Goal: Task Accomplishment & Management: Manage account settings

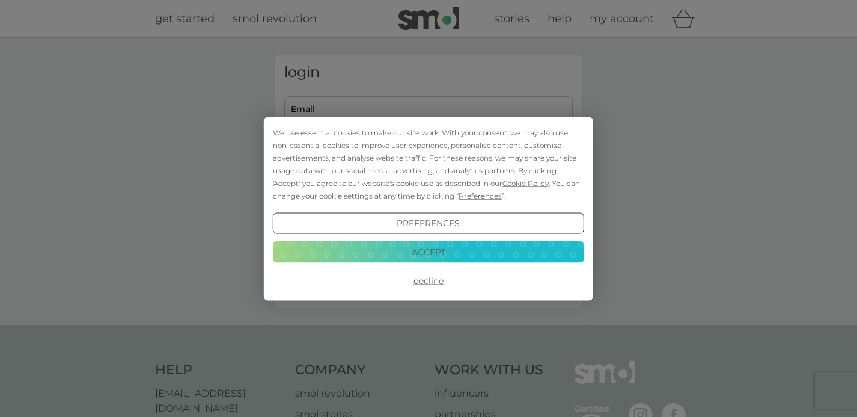
click at [477, 252] on button "Accept" at bounding box center [428, 252] width 311 height 22
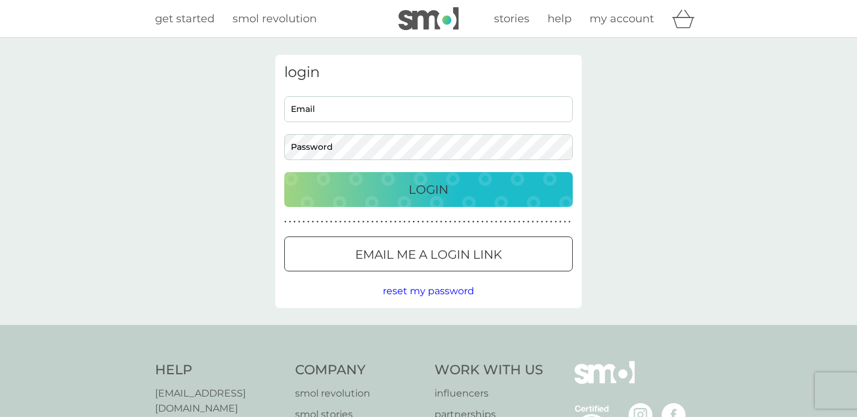
click at [443, 254] on div at bounding box center [443, 254] width 0 height 0
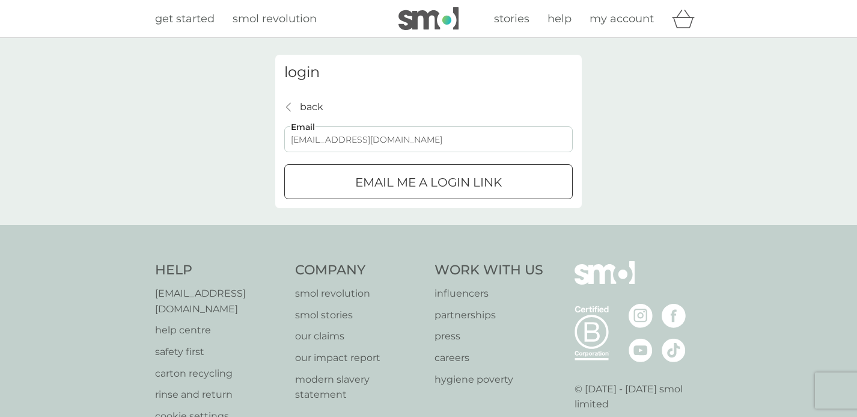
type input "shennin.pieries@gmail.com"
click at [391, 186] on p "Email me a login link" at bounding box center [428, 182] width 147 height 19
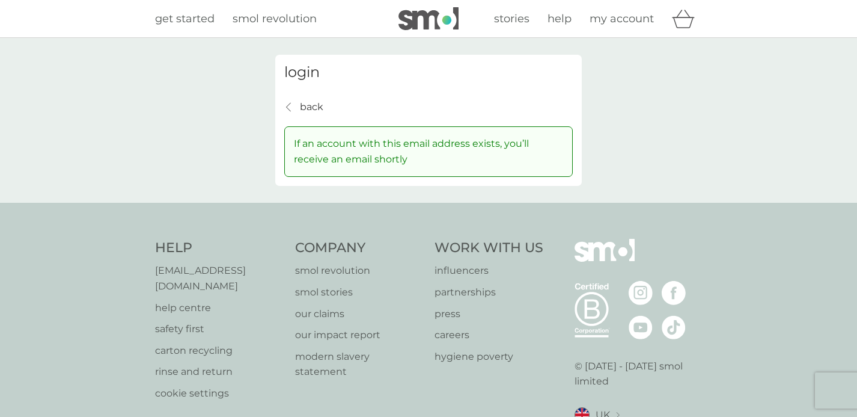
click at [309, 103] on p "back" at bounding box center [311, 107] width 23 height 16
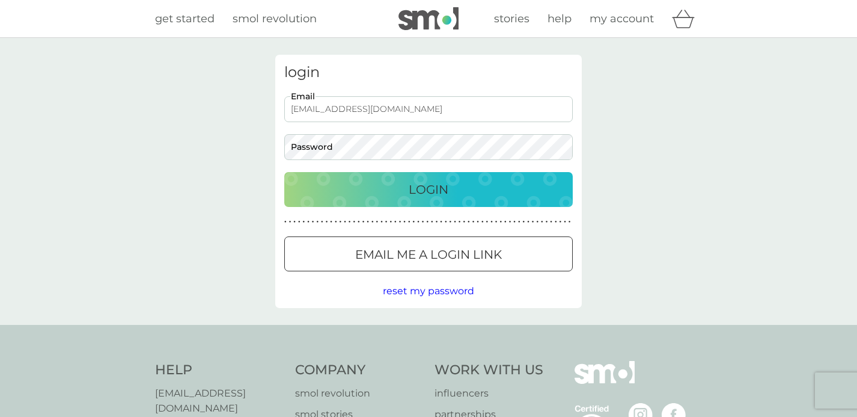
type input "[EMAIL_ADDRESS][DOMAIN_NAME]"
click at [429, 189] on button "Login" at bounding box center [428, 189] width 289 height 35
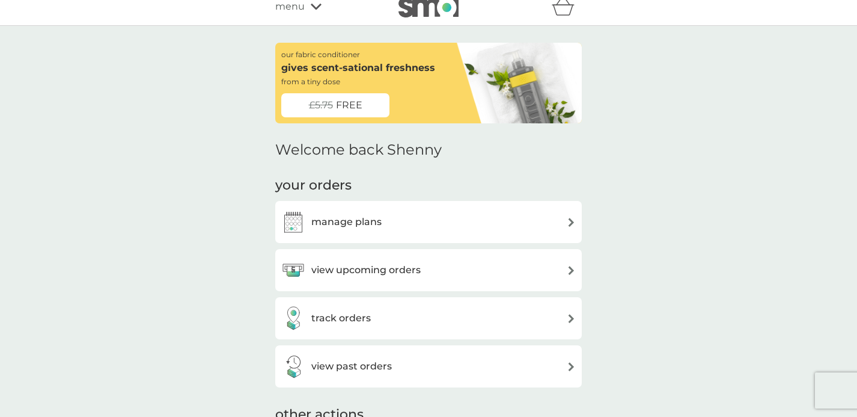
scroll to position [56, 0]
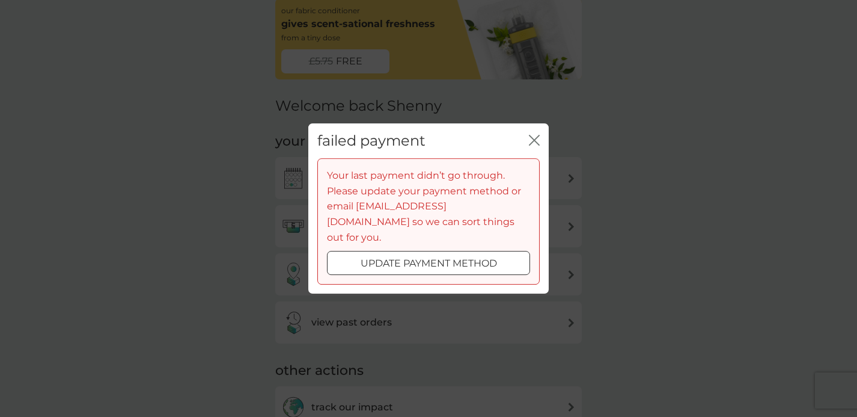
click at [468, 255] on p "update payment method" at bounding box center [429, 263] width 136 height 16
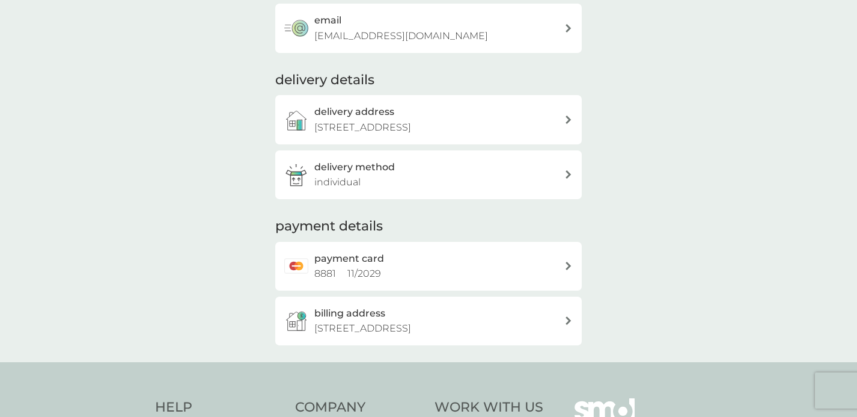
scroll to position [235, 0]
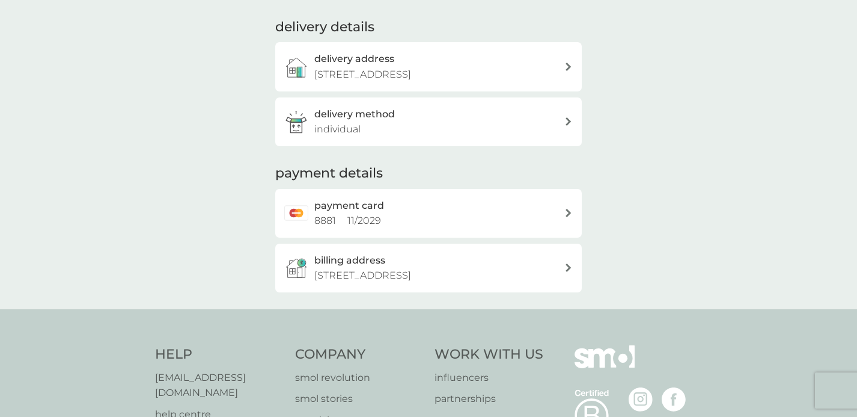
click at [464, 198] on div "payment card 8881 11 / 2029" at bounding box center [439, 213] width 250 height 31
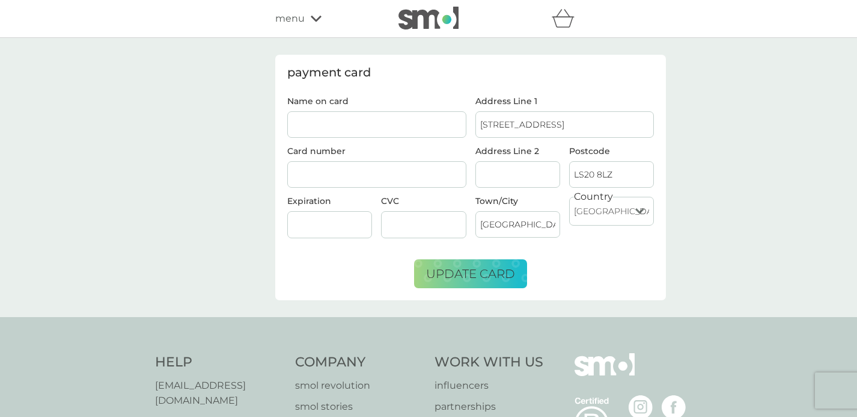
click at [411, 126] on input "Name on card" at bounding box center [376, 124] width 179 height 26
type input "Shennin Hamilton"
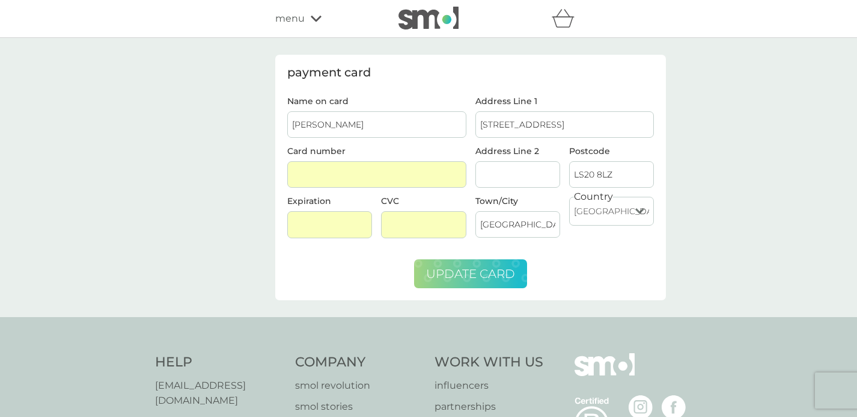
click at [487, 270] on span "update card" at bounding box center [470, 273] width 89 height 14
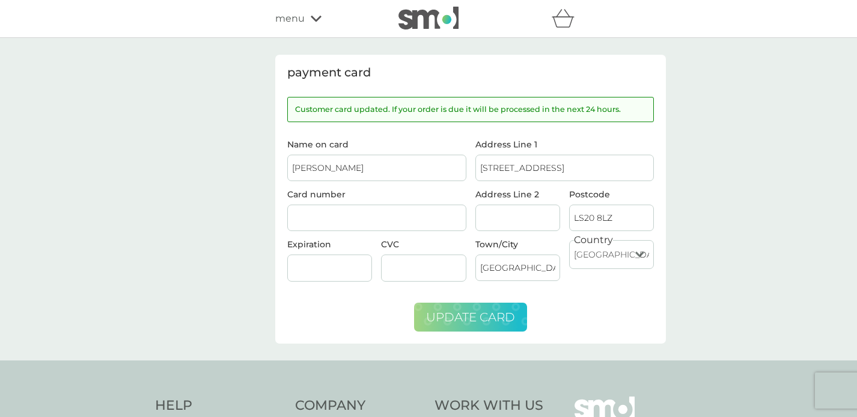
click at [313, 20] on icon at bounding box center [316, 18] width 11 height 7
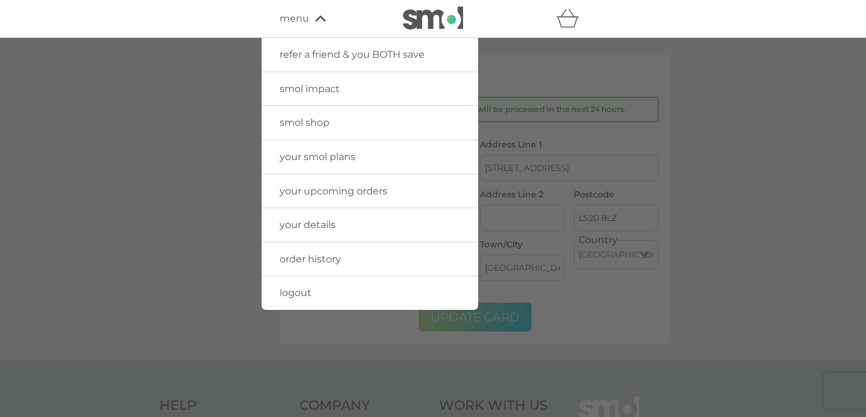
click at [341, 157] on span "your smol plans" at bounding box center [318, 156] width 76 height 11
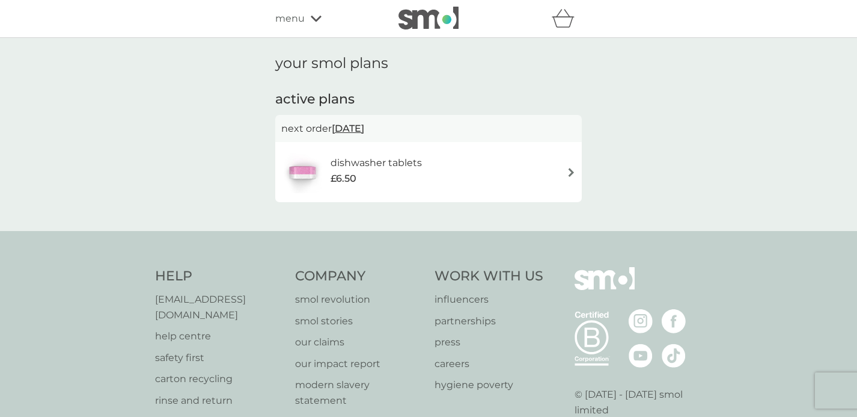
click at [450, 175] on div "dishwasher tablets £6.50" at bounding box center [428, 172] width 295 height 42
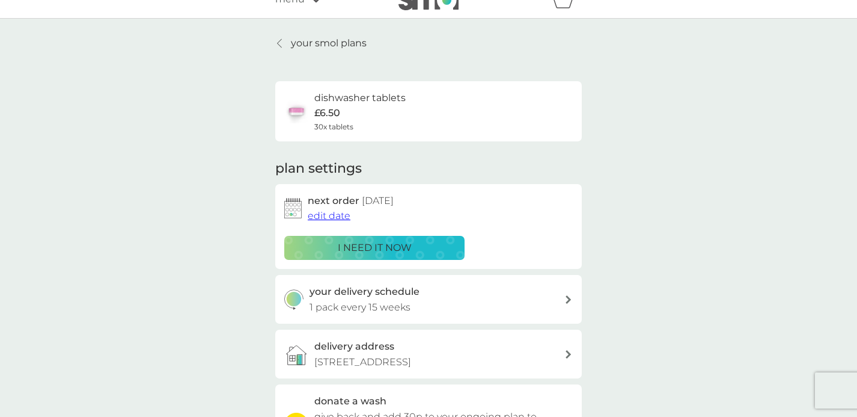
scroll to position [50, 0]
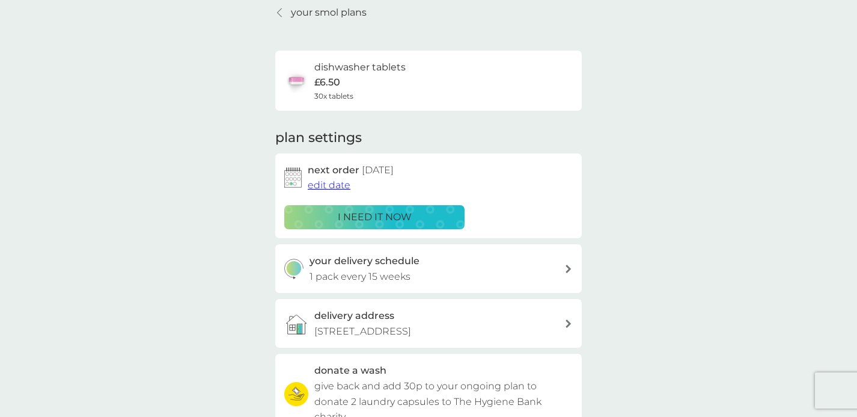
click at [399, 219] on p "i need it now" at bounding box center [375, 217] width 74 height 16
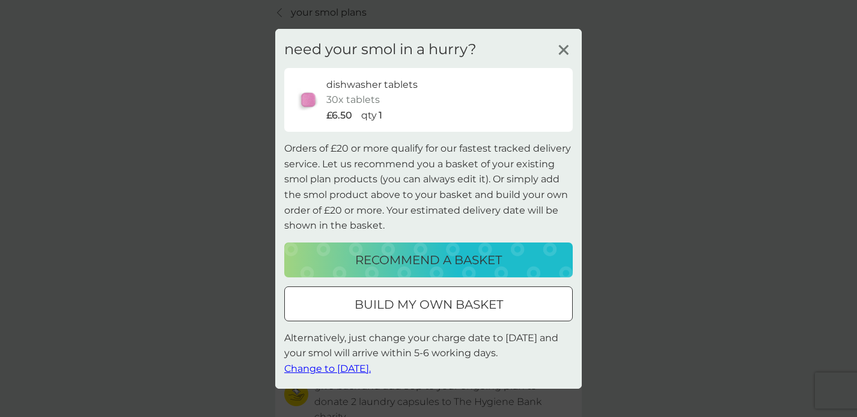
click at [564, 45] on icon at bounding box center [564, 49] width 18 height 18
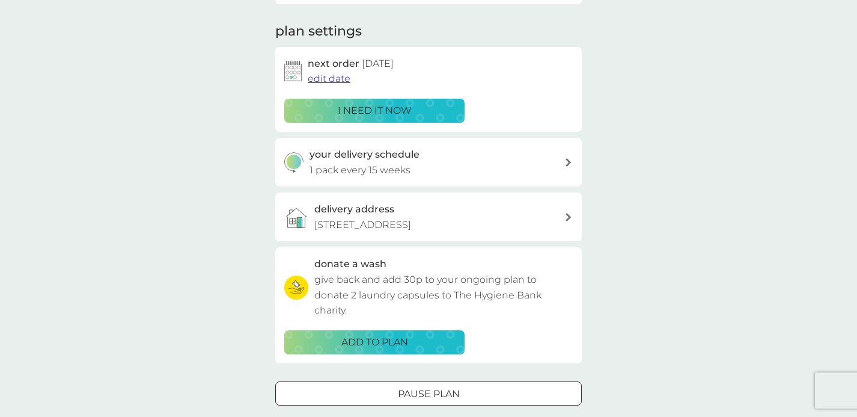
scroll to position [180, 0]
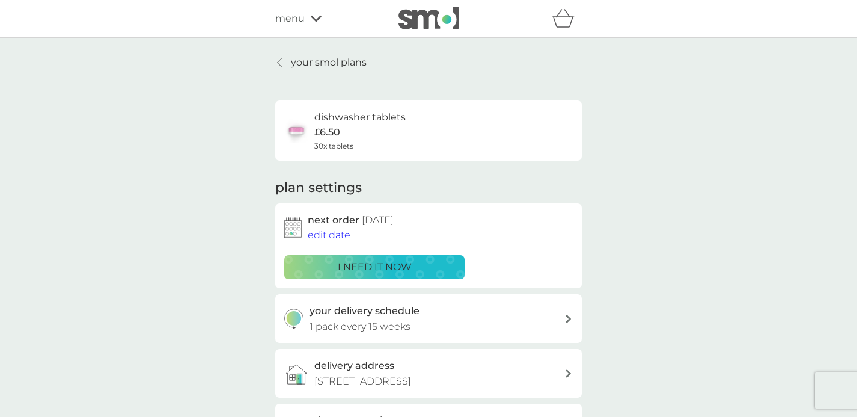
click at [335, 65] on p "your smol plans" at bounding box center [329, 63] width 76 height 16
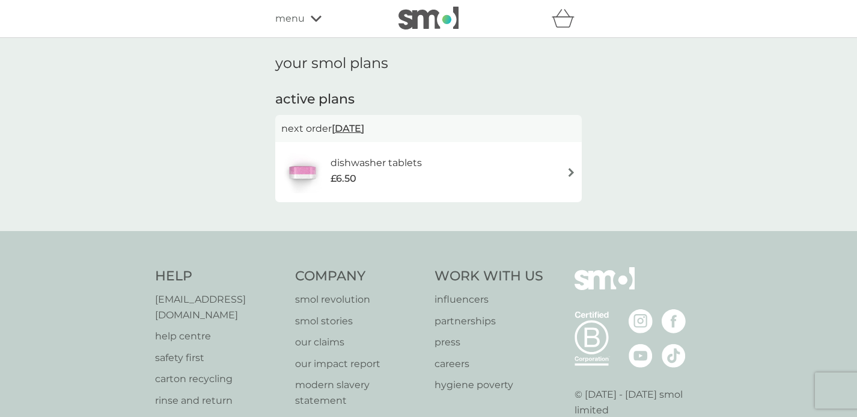
click at [349, 121] on span "10 Oct 2025" at bounding box center [348, 128] width 32 height 23
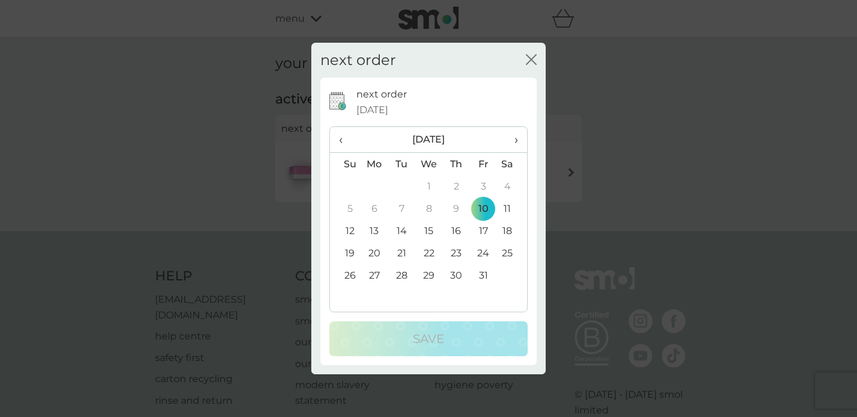
click at [531, 58] on icon "close" at bounding box center [531, 59] width 11 height 11
